Goal: Navigation & Orientation: Find specific page/section

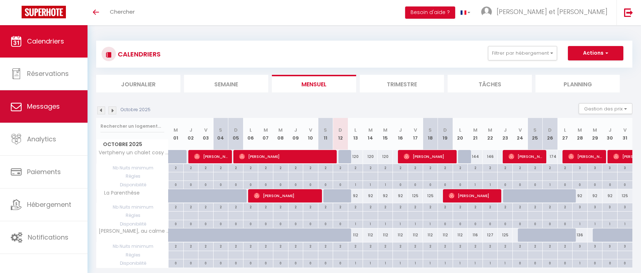
click at [52, 109] on span "Messages" at bounding box center [43, 106] width 33 height 9
select select "message"
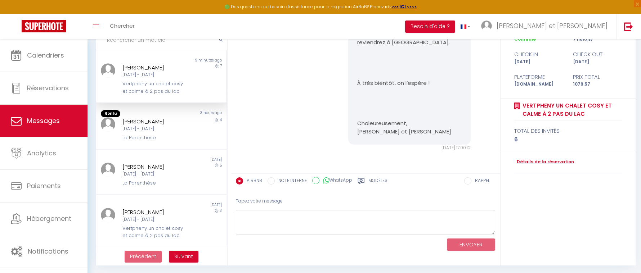
scroll to position [61, 0]
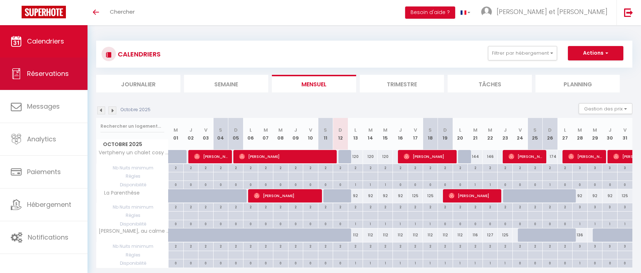
click at [56, 77] on span "Réservations" at bounding box center [48, 73] width 42 height 9
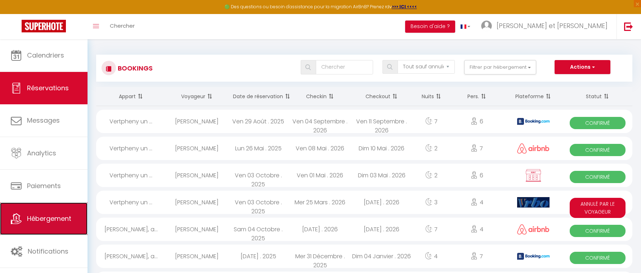
click at [64, 222] on span "Hébergement" at bounding box center [49, 218] width 44 height 9
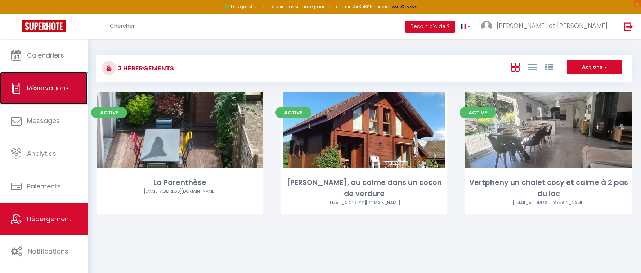
click at [51, 90] on span "Réservations" at bounding box center [48, 88] width 42 height 9
select select "not_cancelled"
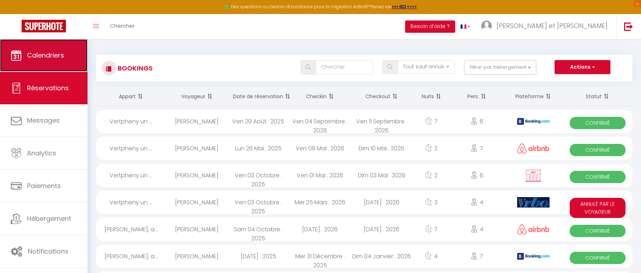
click at [48, 63] on link "Calendriers" at bounding box center [44, 55] width 88 height 32
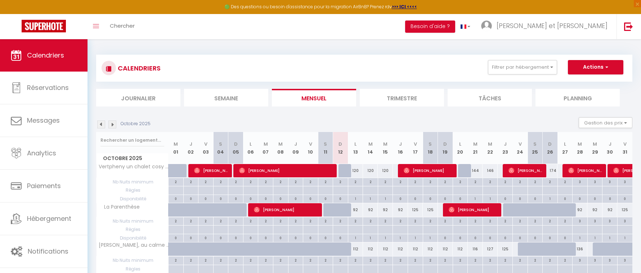
click at [114, 124] on img at bounding box center [112, 125] width 8 height 8
